Goal: Information Seeking & Learning: Learn about a topic

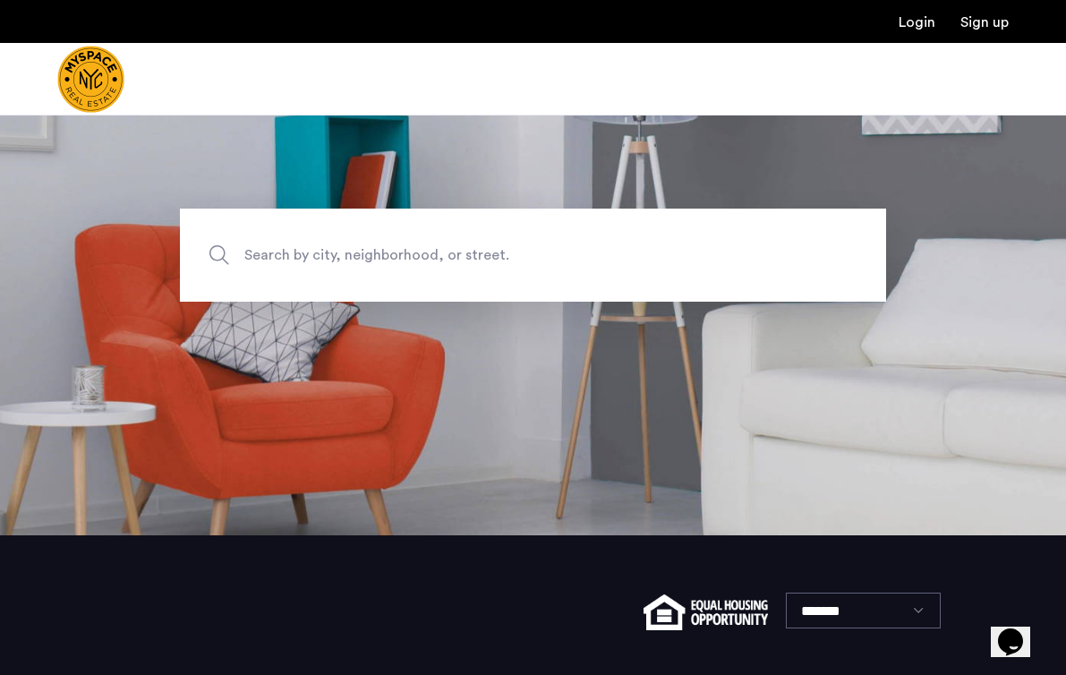
scroll to position [69, 0]
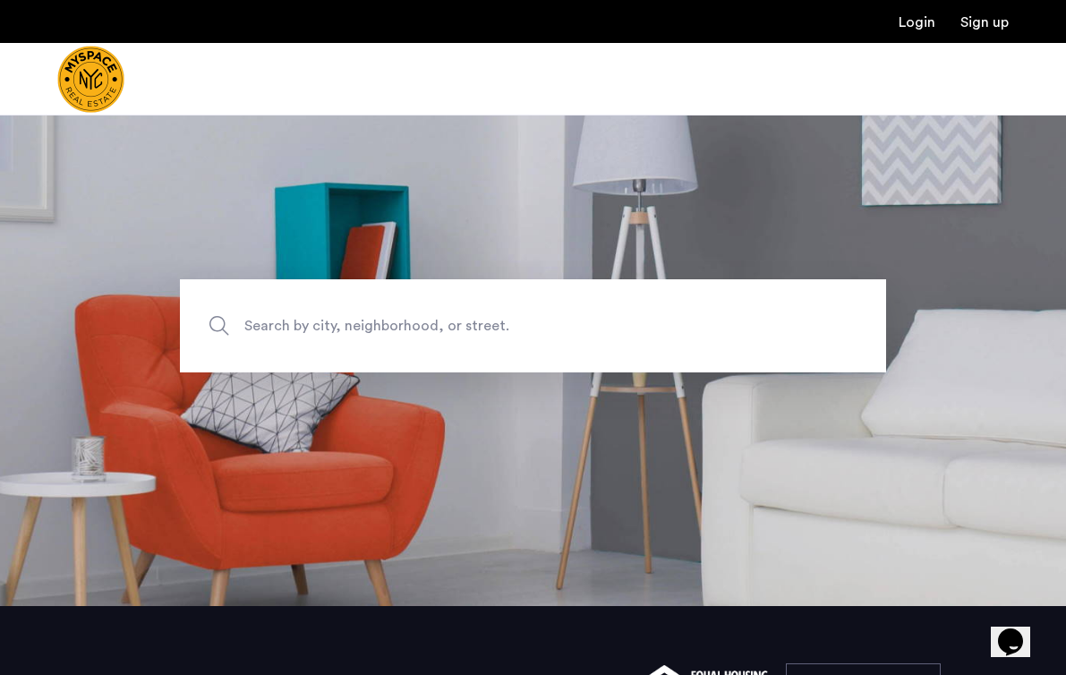
click at [275, 334] on span "Search by city, neighborhood, or street." at bounding box center [491, 326] width 494 height 24
click at [275, 334] on input "Search by city, neighborhood, or street." at bounding box center [533, 325] width 706 height 93
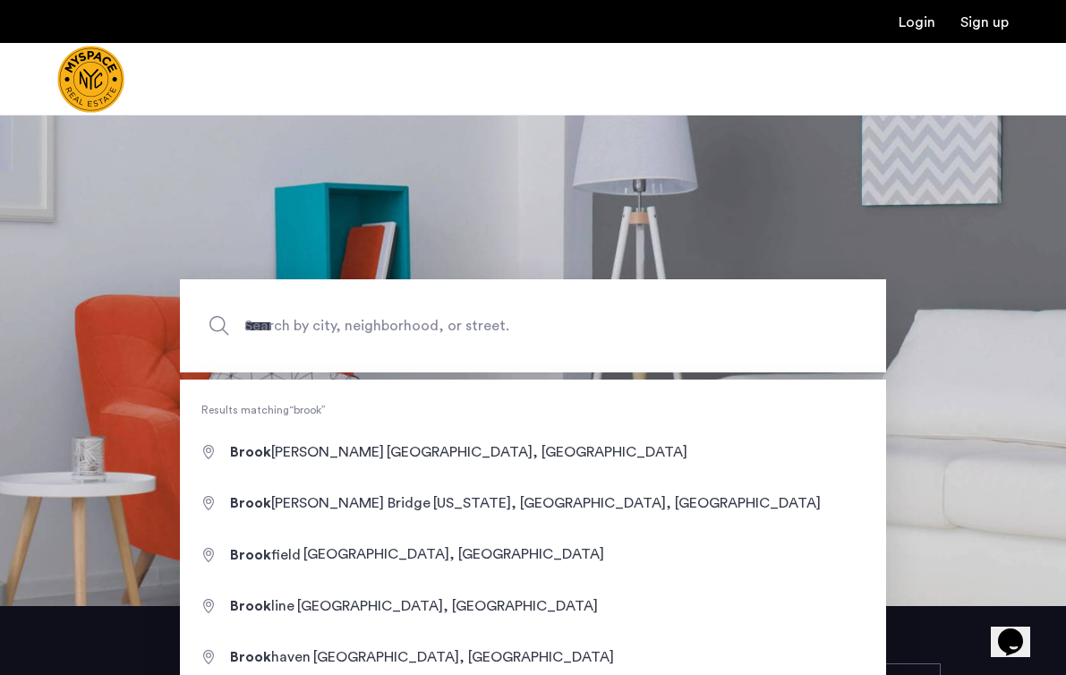
type input "**********"
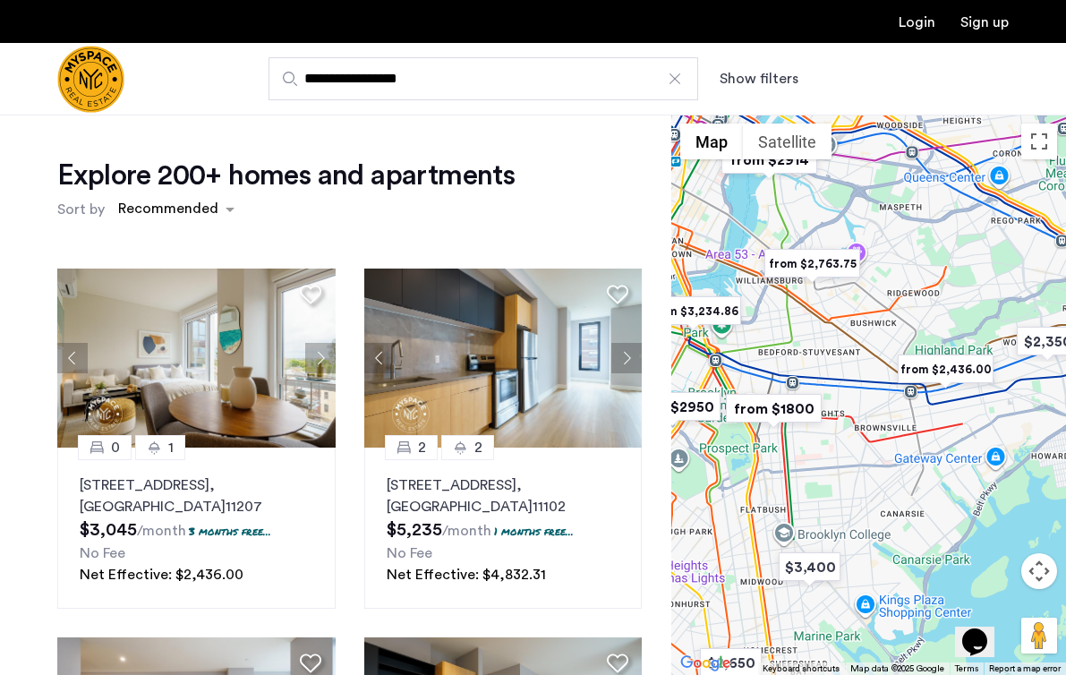
drag, startPoint x: 849, startPoint y: 334, endPoint x: 839, endPoint y: 377, distance: 44.1
click at [839, 377] on div at bounding box center [868, 395] width 395 height 560
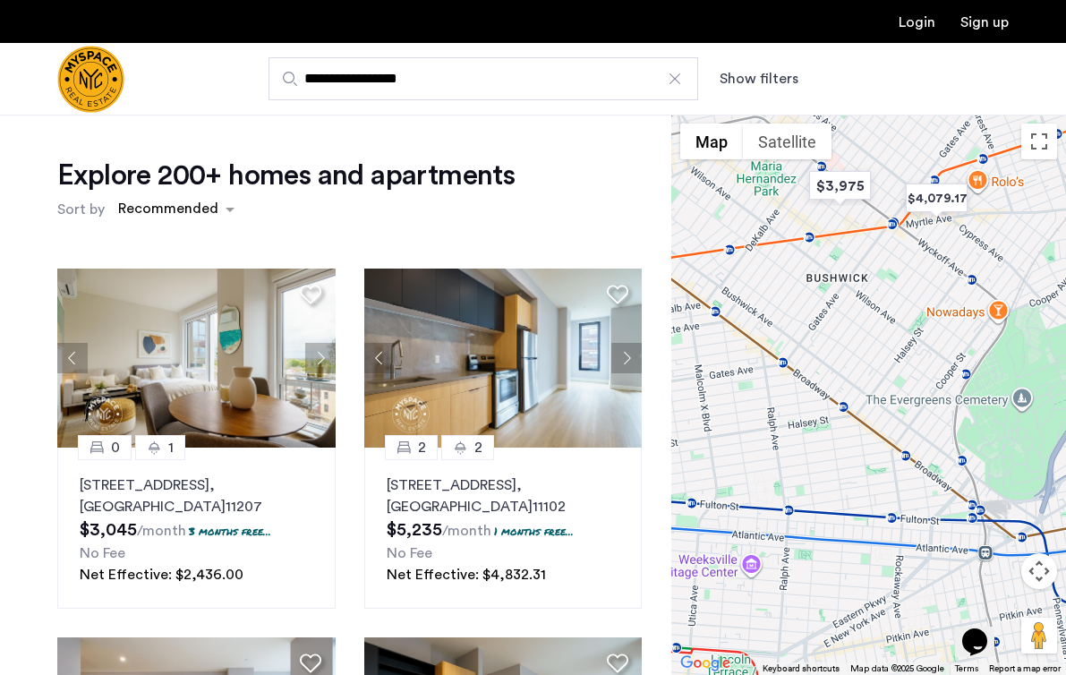
drag, startPoint x: 963, startPoint y: 302, endPoint x: 825, endPoint y: 413, distance: 177.5
click at [825, 413] on div at bounding box center [868, 395] width 395 height 560
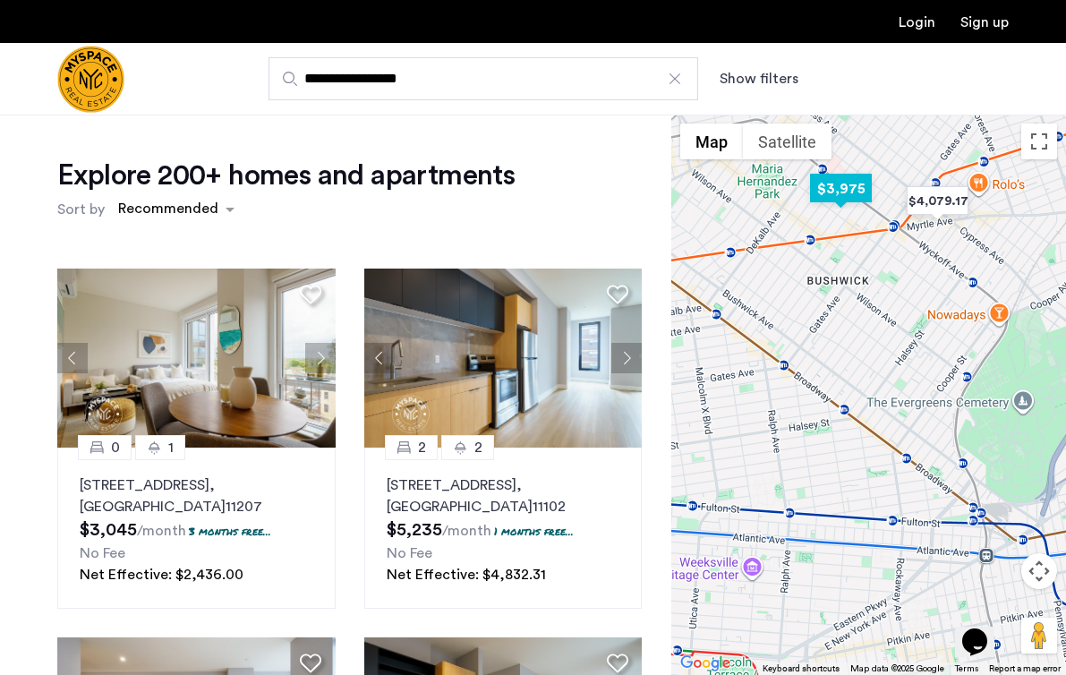
click at [845, 191] on img "$3,975" at bounding box center [841, 188] width 76 height 40
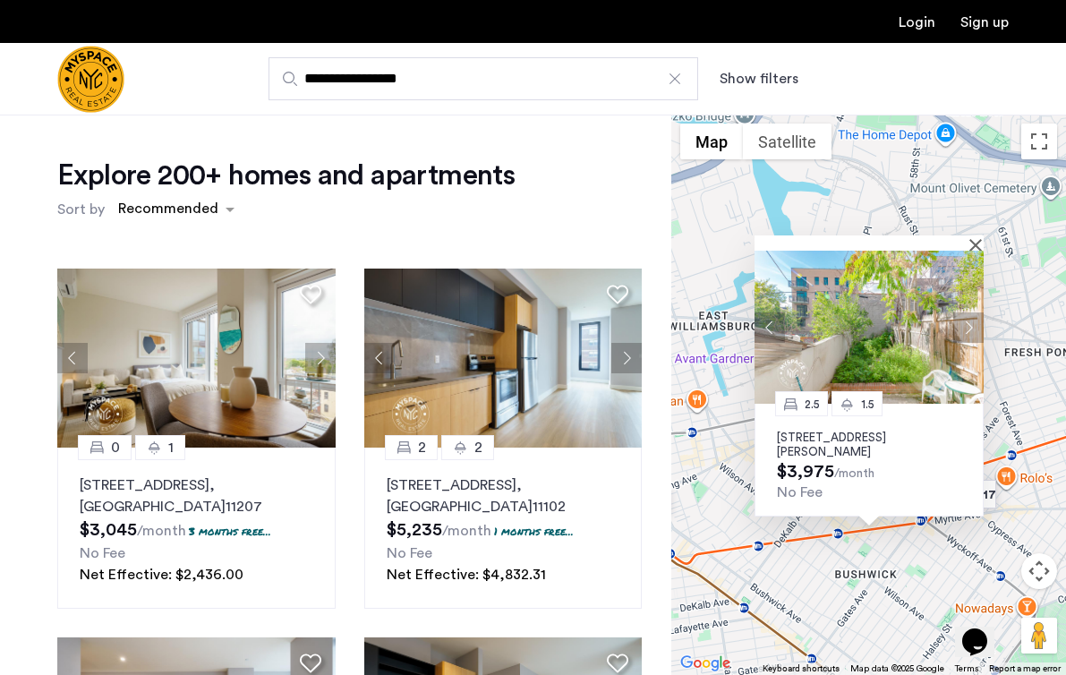
click at [832, 595] on div "2.5 1.5 [STREET_ADDRESS][PERSON_NAME] $3,975 /month No Fee" at bounding box center [868, 395] width 395 height 560
click at [957, 574] on div "2.5 1.5 [STREET_ADDRESS][PERSON_NAME] $3,975 /month No Fee" at bounding box center [868, 395] width 395 height 560
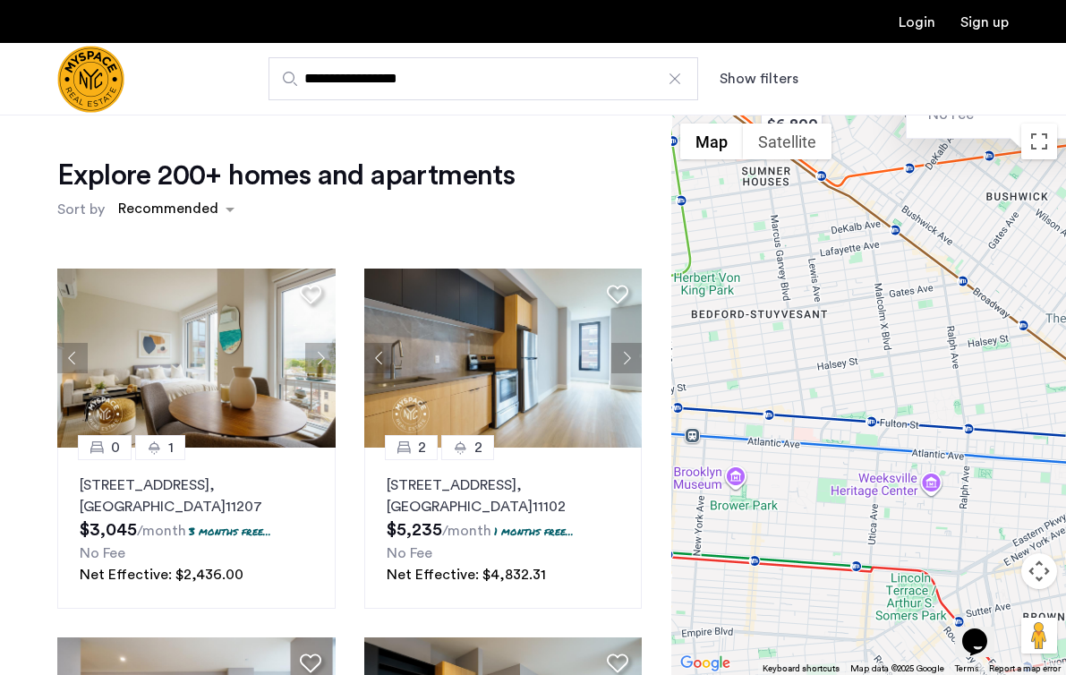
drag, startPoint x: 715, startPoint y: 549, endPoint x: 865, endPoint y: 167, distance: 409.8
click at [865, 167] on div "2.5 1.5 [STREET_ADDRESS][PERSON_NAME] $3,975 /month No Fee" at bounding box center [868, 395] width 395 height 560
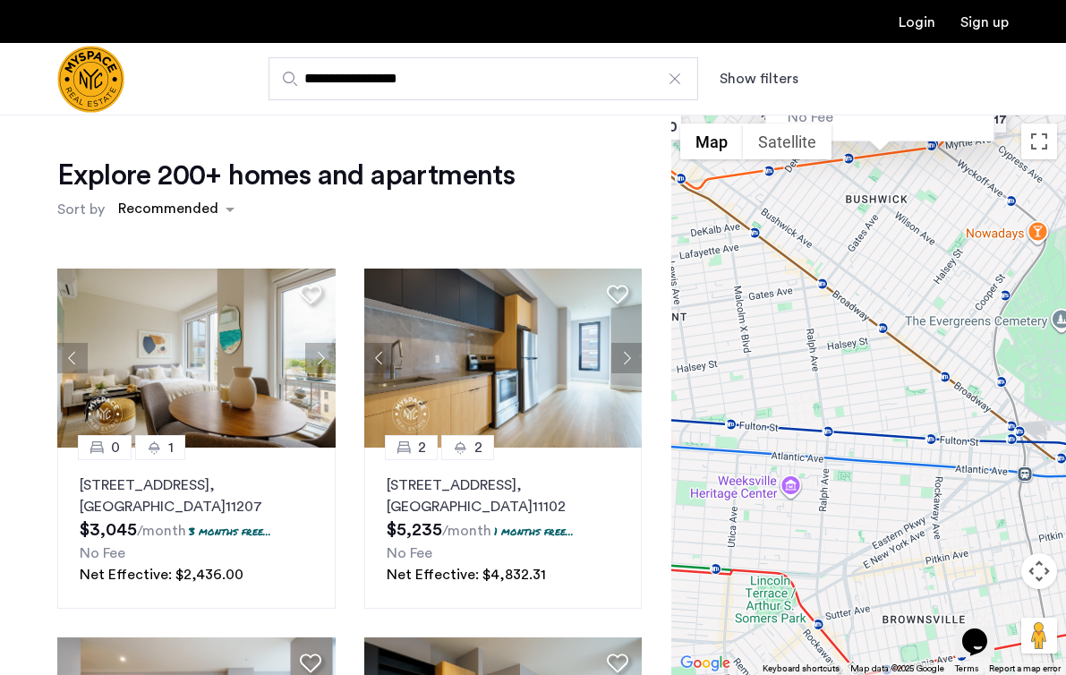
drag, startPoint x: 846, startPoint y: 367, endPoint x: 711, endPoint y: 372, distance: 135.2
click at [711, 372] on div "2.5 1.5 [STREET_ADDRESS][PERSON_NAME] $3,975 /month No Fee" at bounding box center [868, 395] width 395 height 560
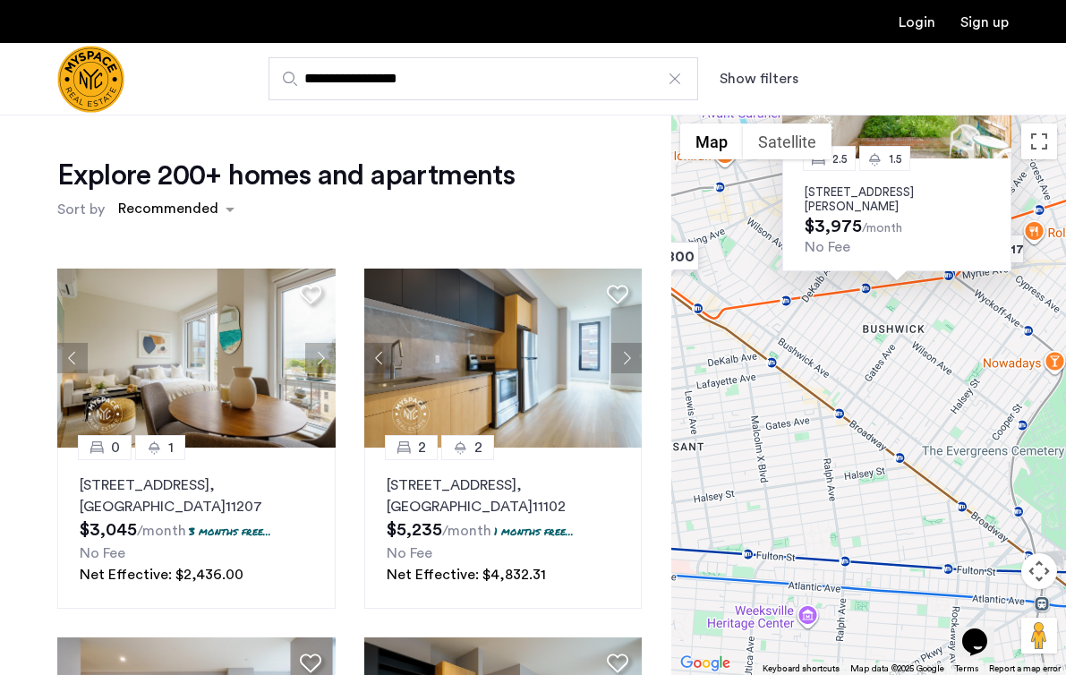
drag, startPoint x: 879, startPoint y: 284, endPoint x: 888, endPoint y: 414, distance: 131.0
click at [888, 416] on div "2.5 1.5 [STREET_ADDRESS][PERSON_NAME] $3,975 /month No Fee" at bounding box center [868, 395] width 395 height 560
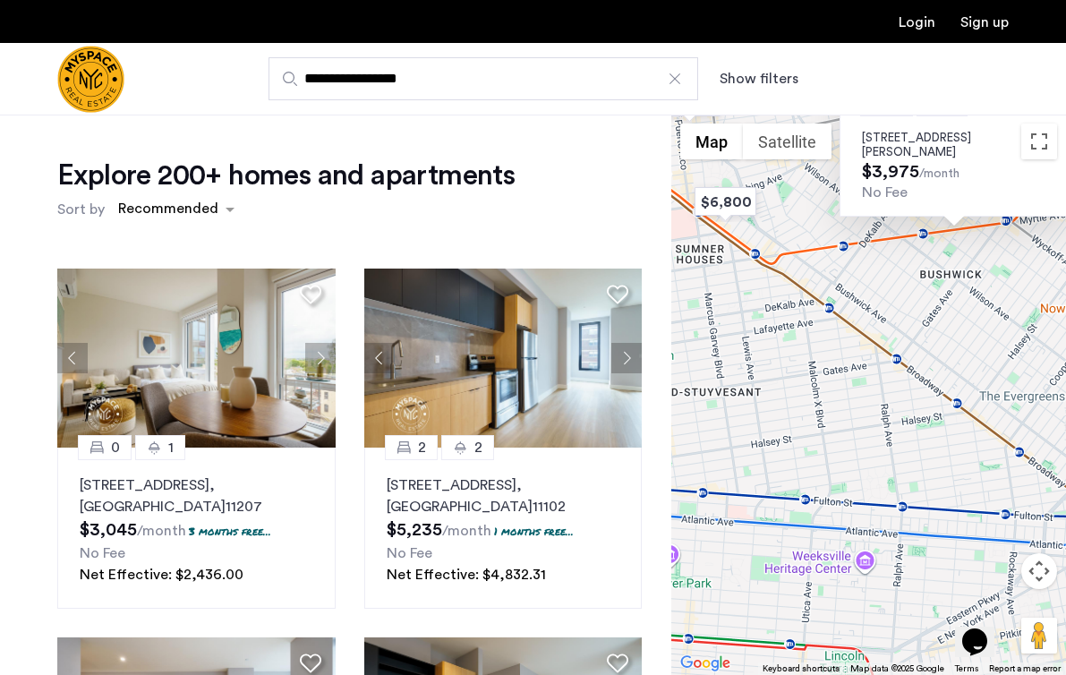
drag, startPoint x: 864, startPoint y: 460, endPoint x: 924, endPoint y: 404, distance: 81.7
click at [924, 405] on div "2.5 1.5 [STREET_ADDRESS][PERSON_NAME] $3,975 /month No Fee" at bounding box center [868, 395] width 395 height 560
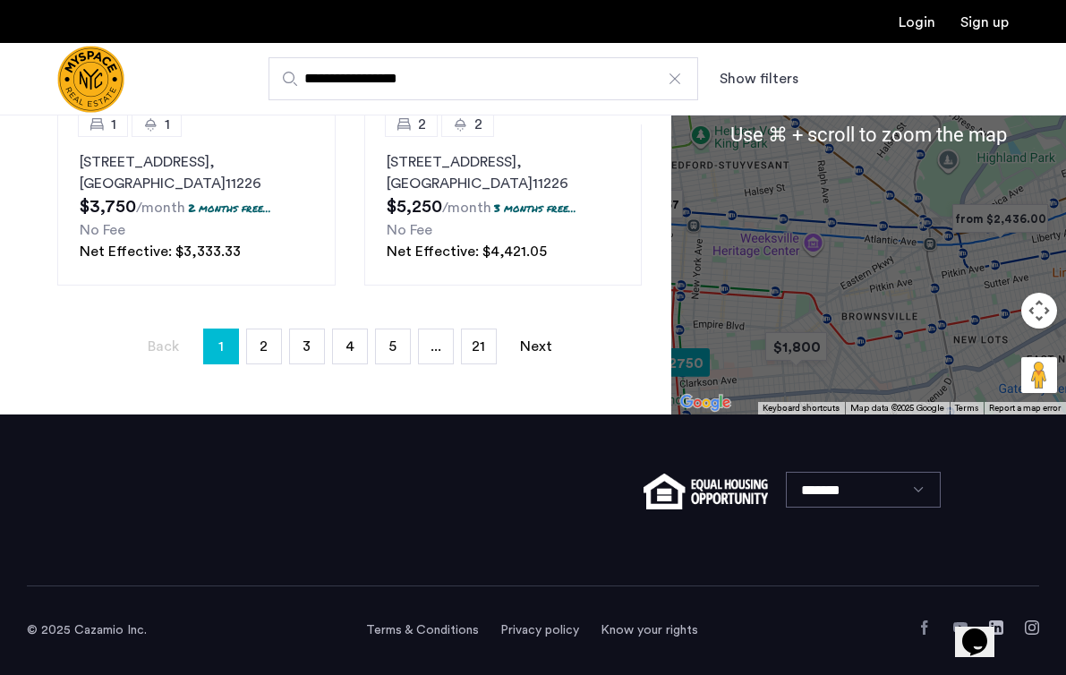
scroll to position [919, 0]
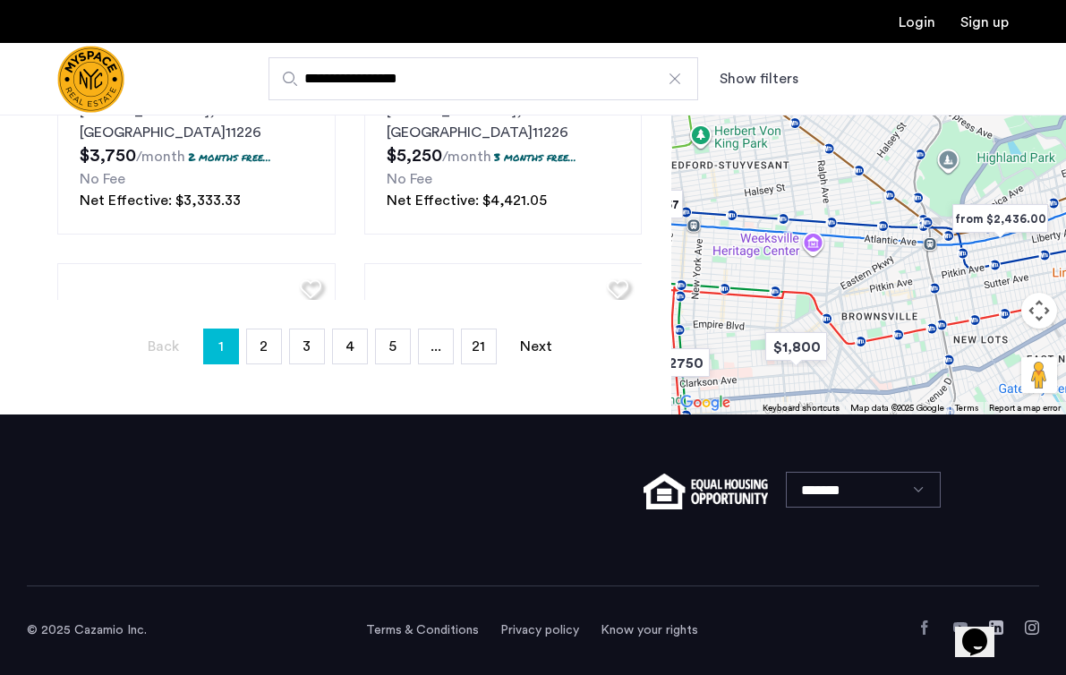
click at [987, 628] on icon "Chat widget" at bounding box center [974, 641] width 25 height 27
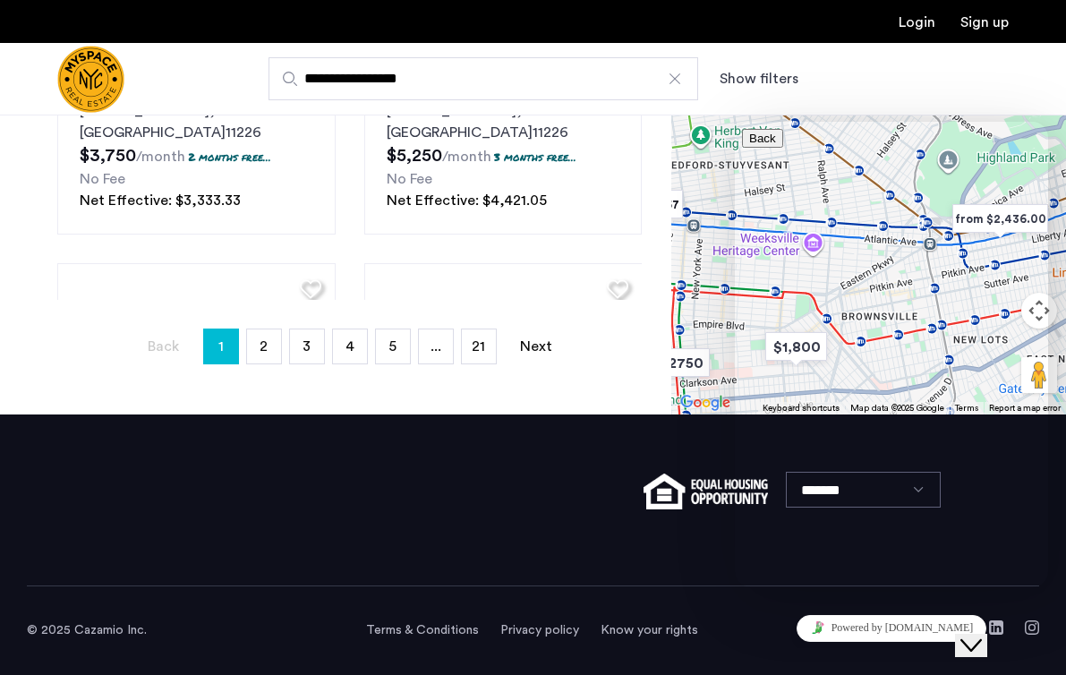
click at [626, 503] on div at bounding box center [659, 500] width 253 height 57
